Goal: Download file/media

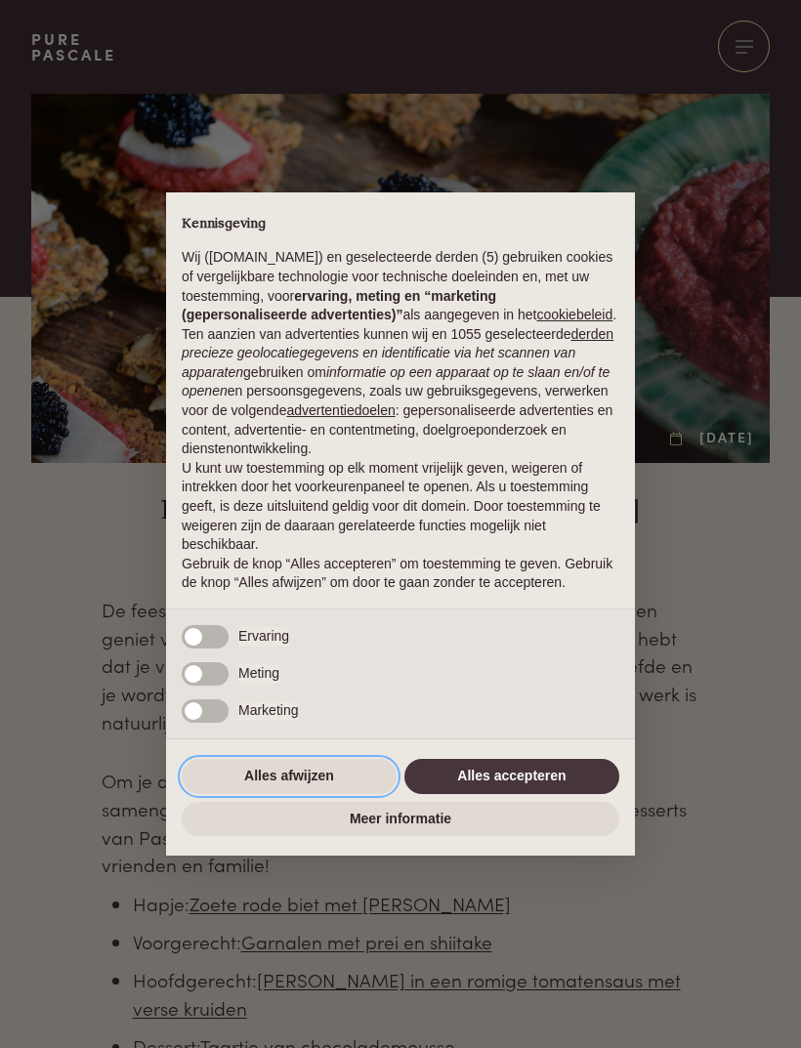
click at [301, 794] on button "Alles afwijzen" at bounding box center [289, 776] width 215 height 35
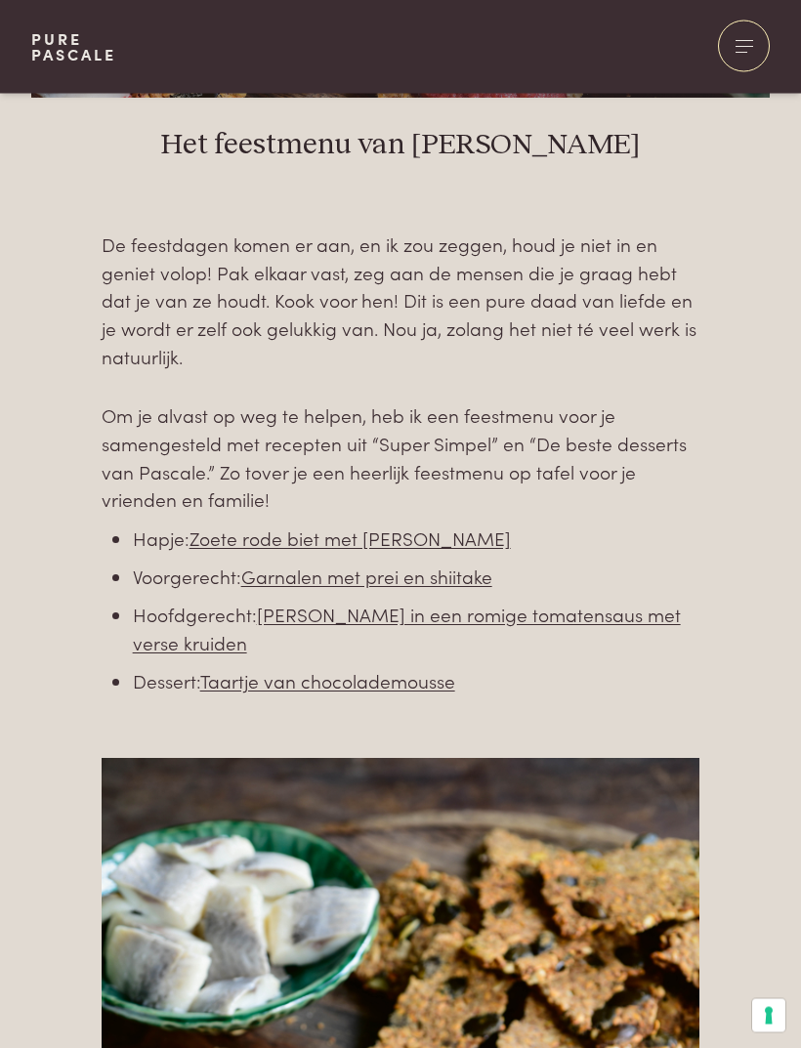
scroll to position [365, 0]
click at [310, 667] on link "Taartje van chocolademousse" at bounding box center [327, 680] width 255 height 26
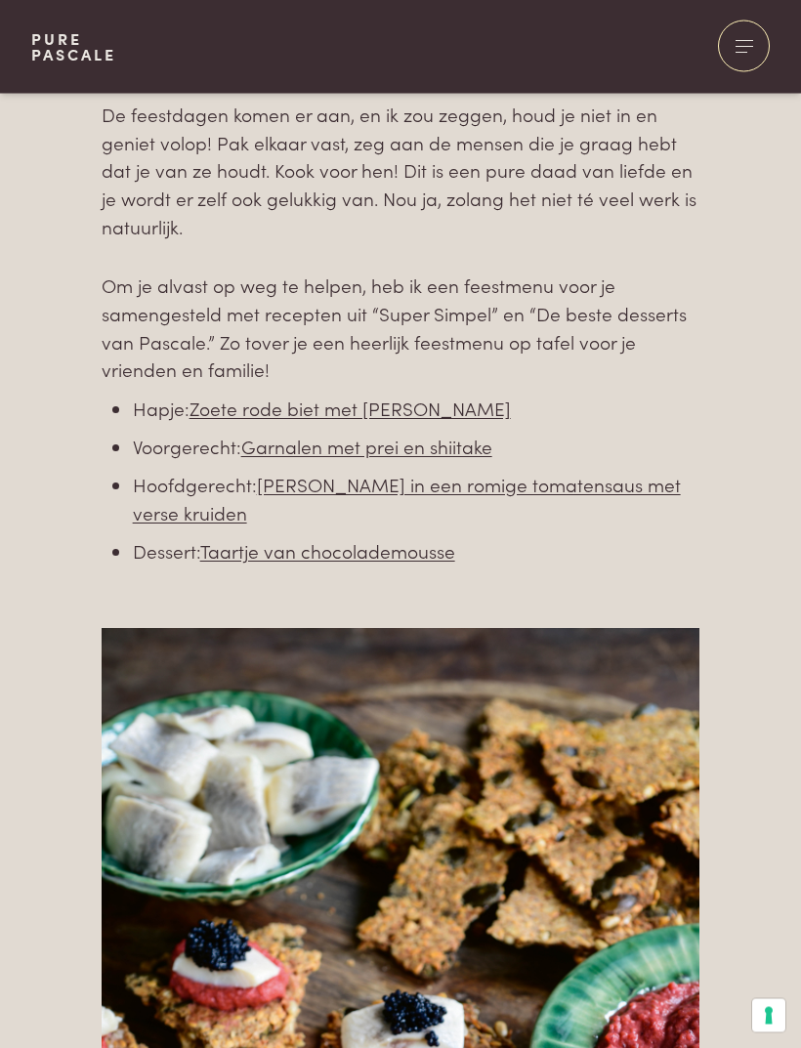
scroll to position [495, 0]
click at [307, 537] on link "Taartje van chocolademousse" at bounding box center [327, 550] width 255 height 26
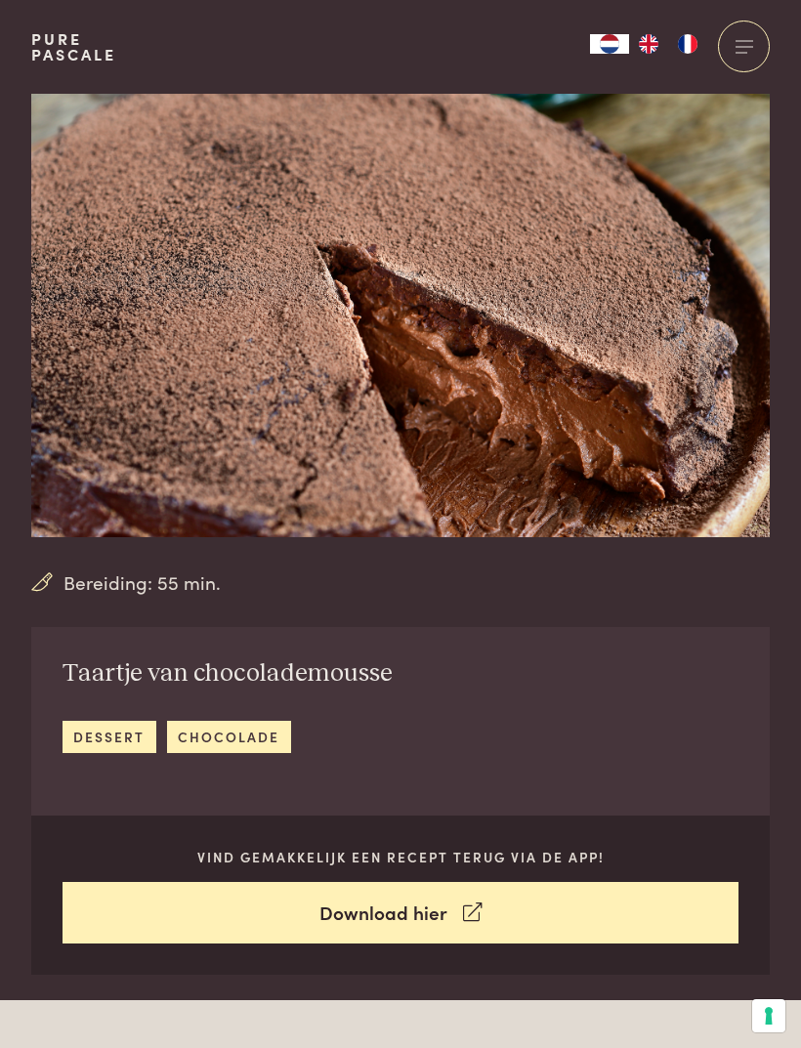
click at [697, 693] on div "Taartje van chocolademousse dessert chocolade Vind gemakkelijk een recept terug…" at bounding box center [400, 801] width 739 height 348
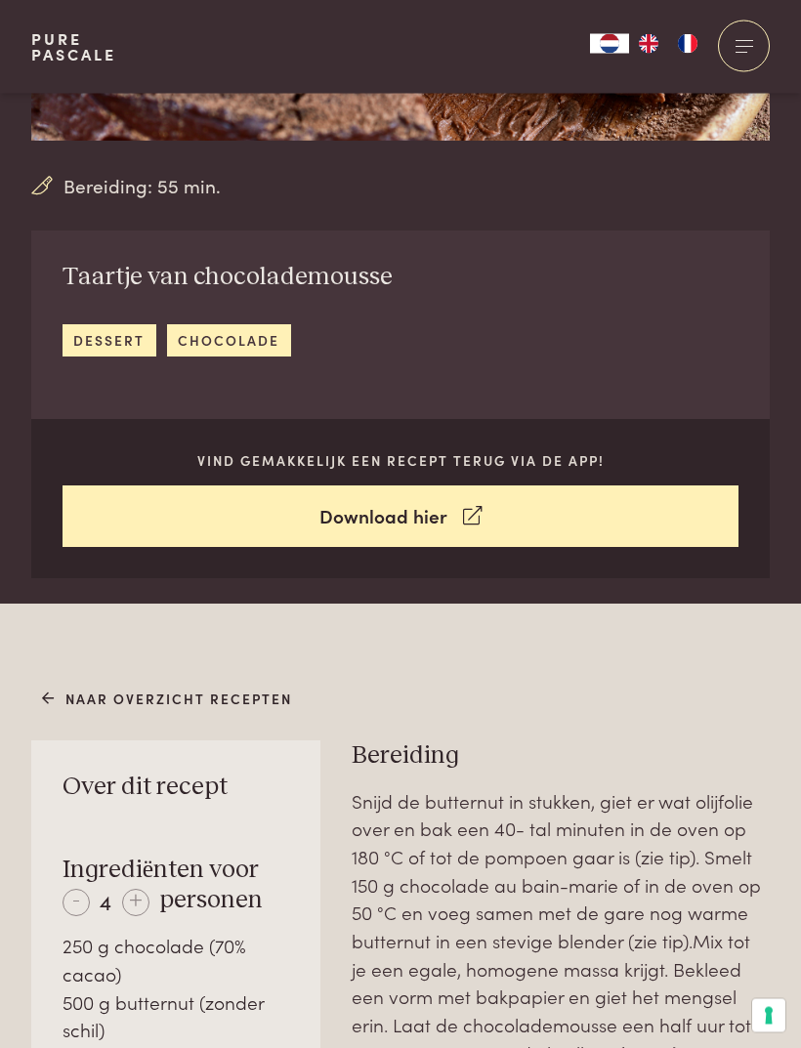
scroll to position [397, 0]
click at [402, 512] on link "Download hier" at bounding box center [401, 517] width 677 height 62
